Goal: Check status: Check status

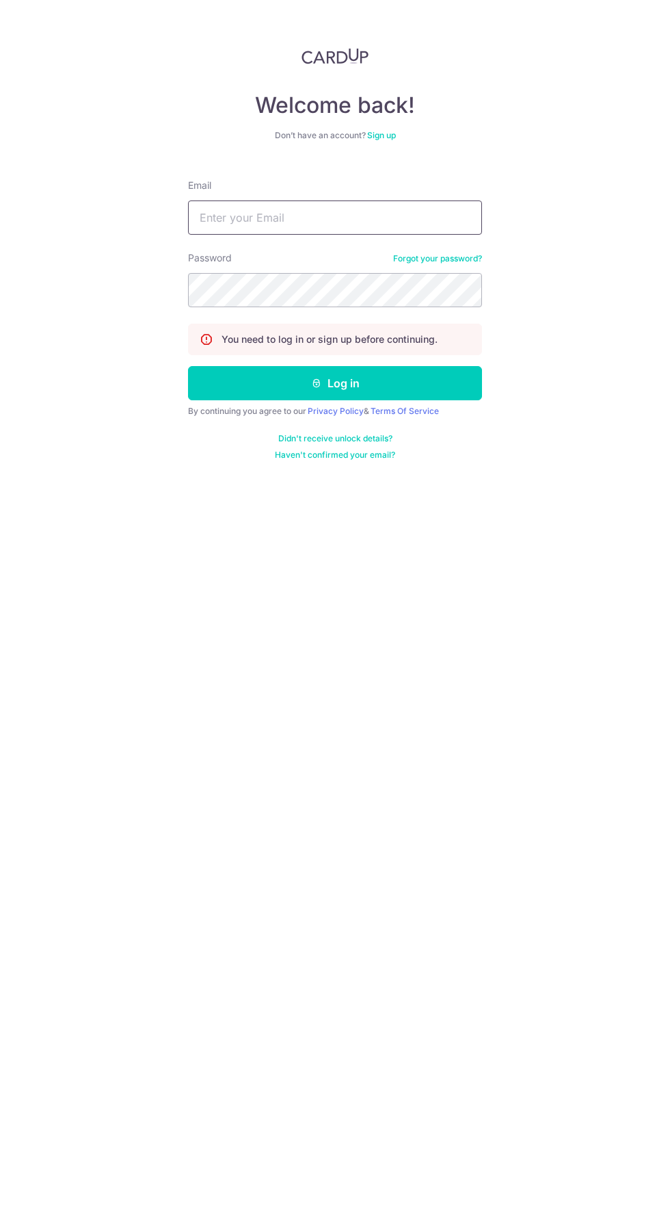
click at [204, 222] on input "Email" at bounding box center [335, 217] width 294 height 34
type input "[EMAIL_ADDRESS][DOMAIN_NAME]"
click at [188, 366] on button "Log in" at bounding box center [335, 383] width 294 height 34
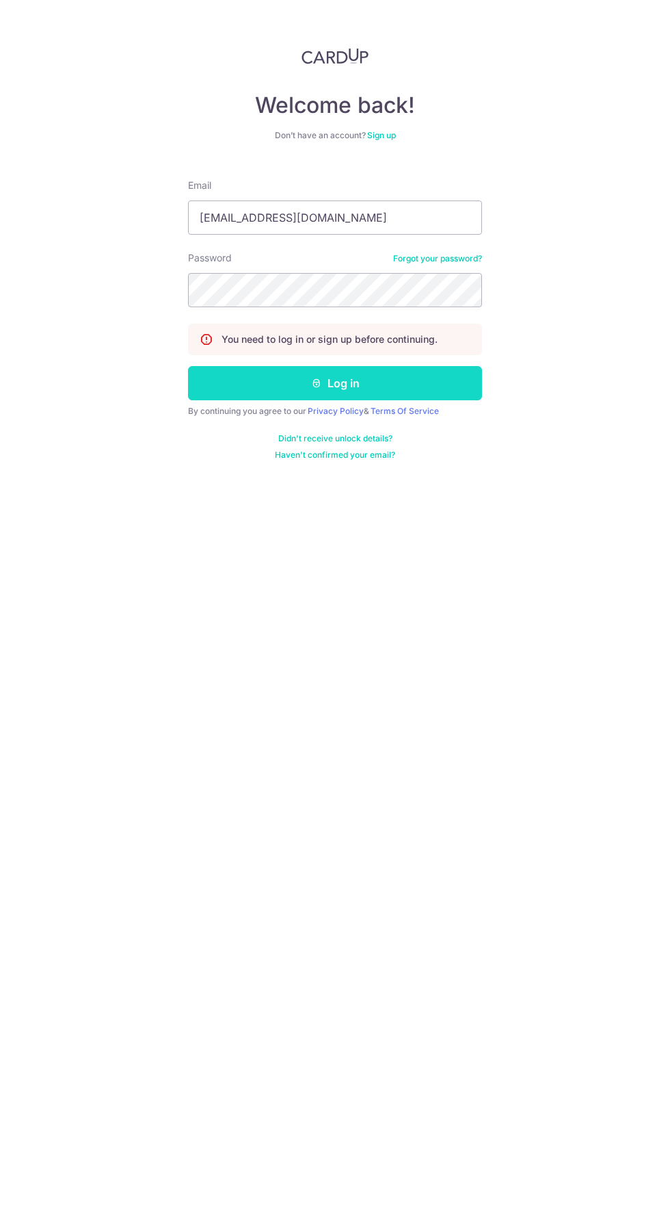
click at [220, 394] on button "Log in" at bounding box center [335, 383] width 294 height 34
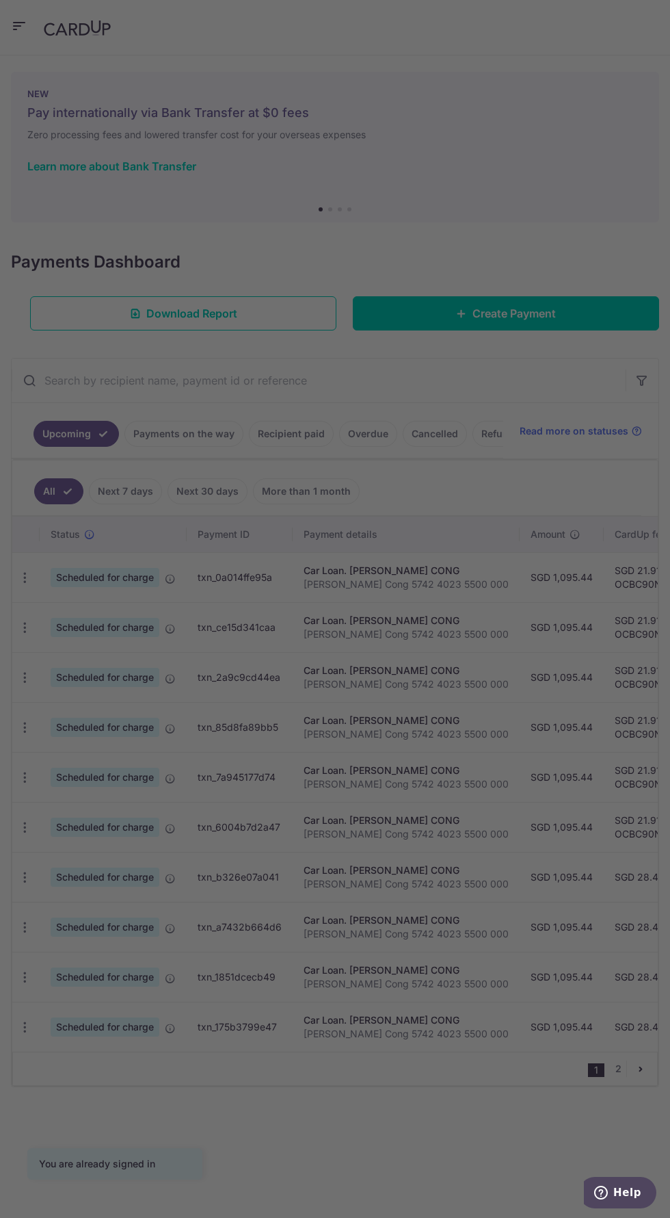
click at [170, 435] on iframe "Popup CTA" at bounding box center [335, 609] width 342 height 406
click at [441, 1034] on div at bounding box center [338, 615] width 677 height 1230
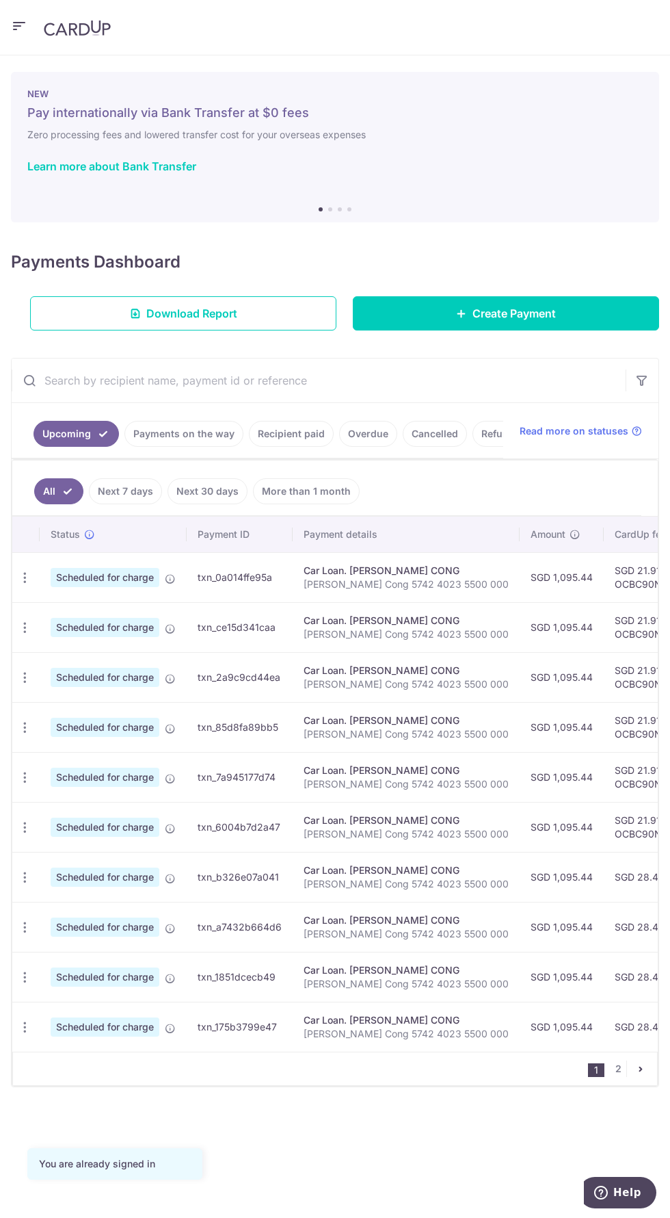
click at [182, 434] on link "Payments on the way" at bounding box center [184, 434] width 119 height 26
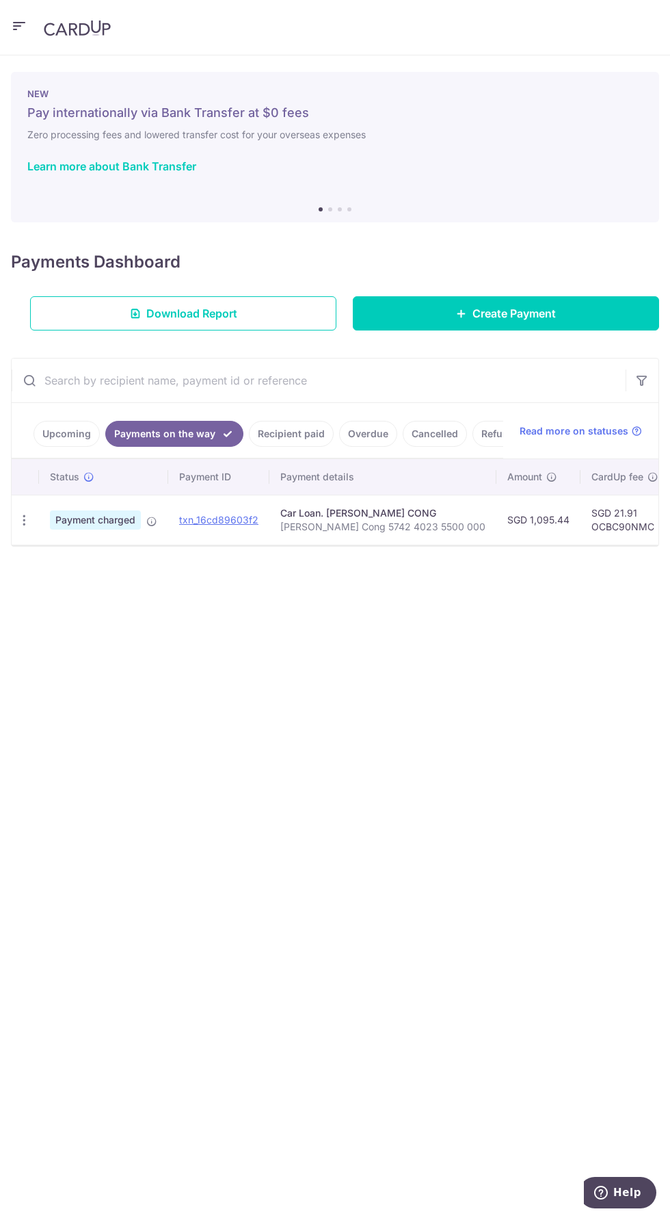
click at [51, 428] on link "Upcoming" at bounding box center [67, 434] width 66 height 26
